Goal: Check status

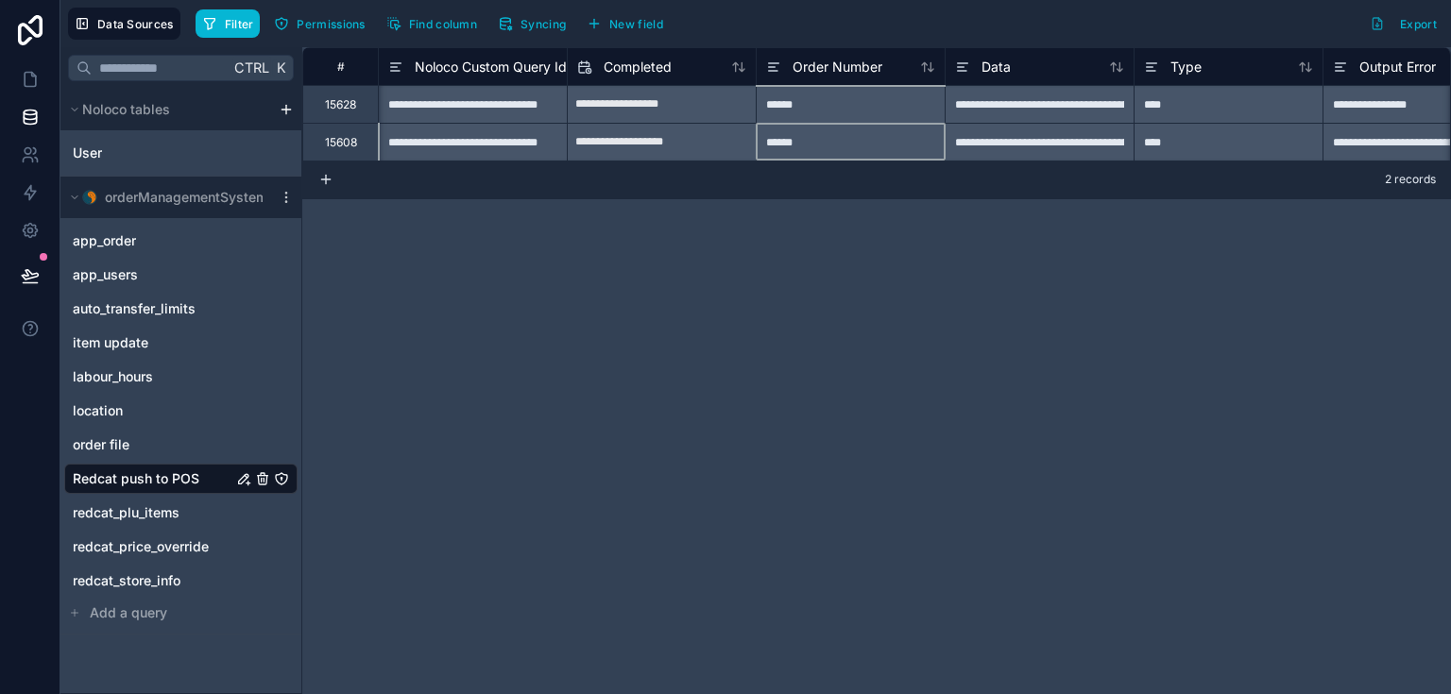
scroll to position [0, 187]
